Goal: Navigation & Orientation: Find specific page/section

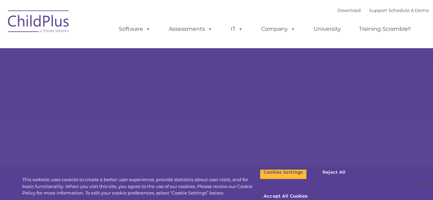
select select "MEDIUM"
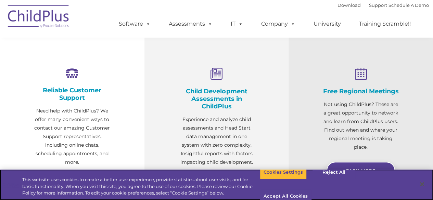
scroll to position [240, 0]
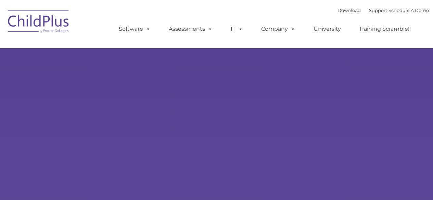
type input ""
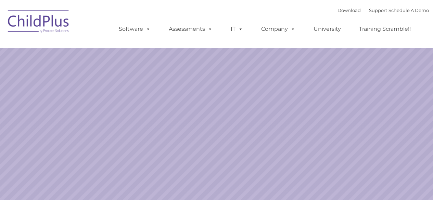
select select "MEDIUM"
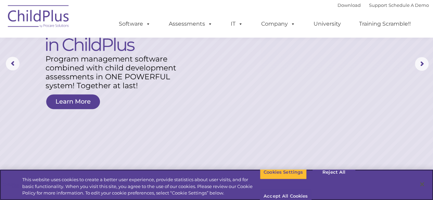
scroll to position [71, 0]
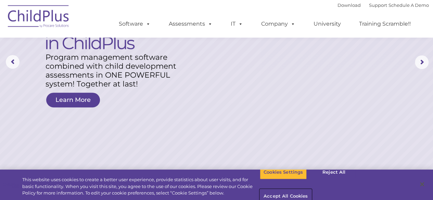
click at [311, 189] on button "Accept All Cookies" at bounding box center [286, 196] width 52 height 14
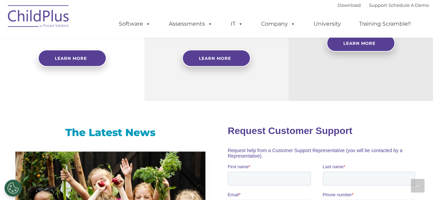
scroll to position [367, 0]
